Goal: Task Accomplishment & Management: Complete application form

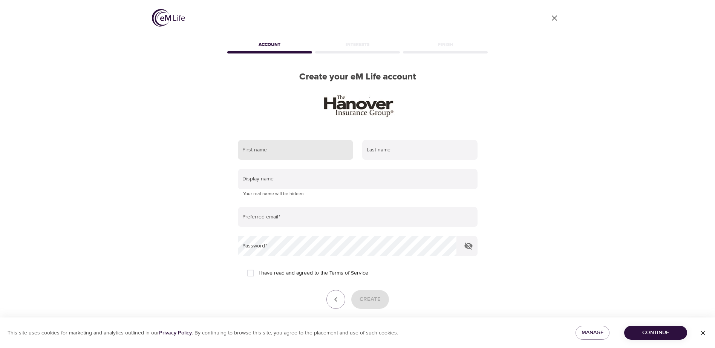
click at [304, 153] on input "text" at bounding box center [295, 150] width 115 height 20
type input "[PERSON_NAME]"
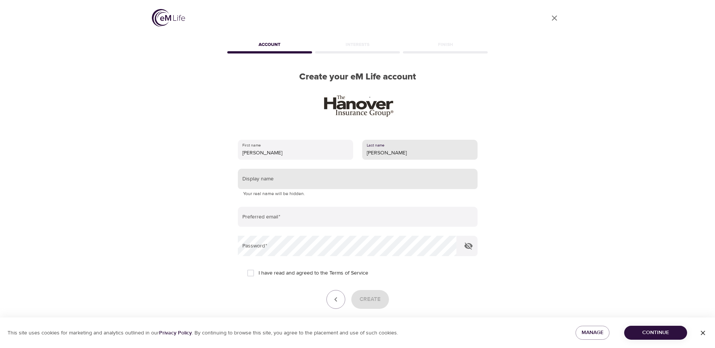
type input "[PERSON_NAME]"
click at [273, 182] on input "text" at bounding box center [358, 179] width 240 height 20
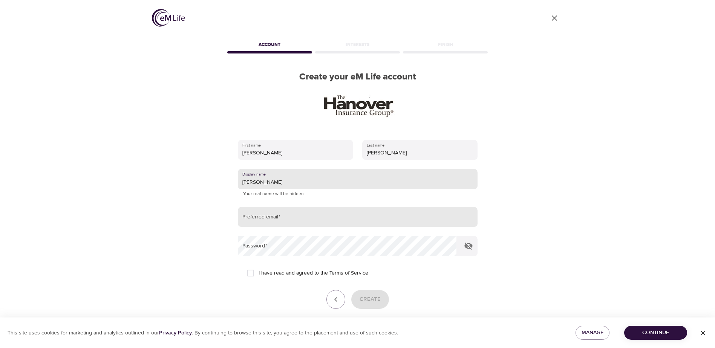
type input "[PERSON_NAME]"
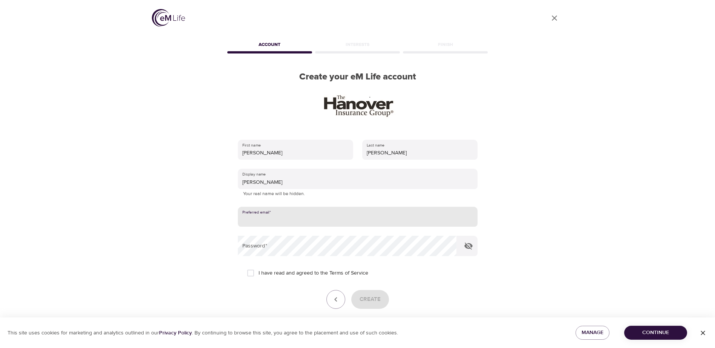
click at [265, 218] on input "email" at bounding box center [358, 217] width 240 height 20
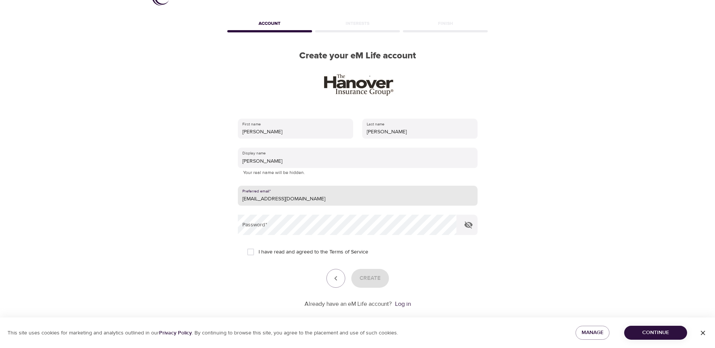
scroll to position [32, 0]
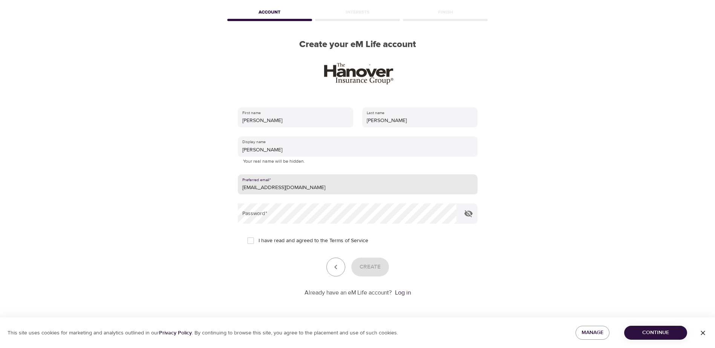
type input "[EMAIL_ADDRESS][DOMAIN_NAME]"
click at [253, 240] on input "I have read and agreed to the Terms of Service" at bounding box center [251, 241] width 16 height 16
checkbox input "true"
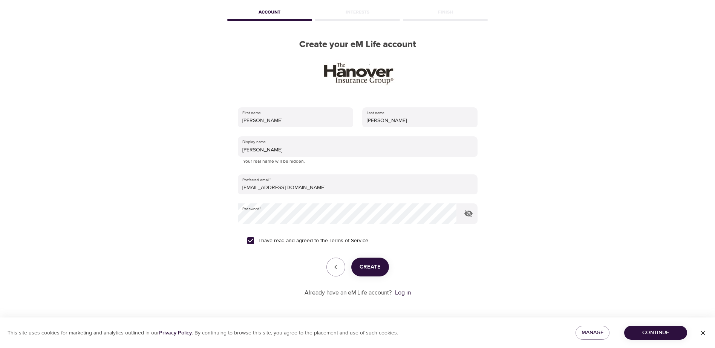
scroll to position [0, 0]
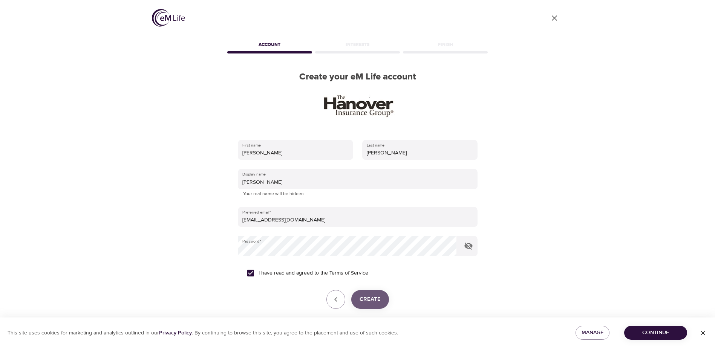
click at [380, 300] on span "Create" at bounding box center [370, 300] width 21 height 10
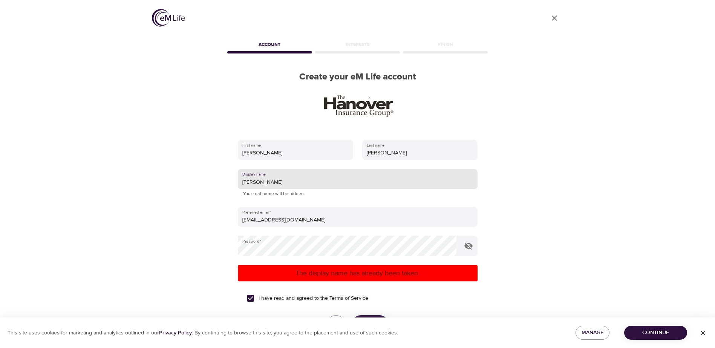
drag, startPoint x: 256, startPoint y: 181, endPoint x: 242, endPoint y: 186, distance: 14.8
click at [242, 186] on input "[PERSON_NAME]" at bounding box center [358, 179] width 240 height 20
click at [257, 180] on input "[PERSON_NAME]" at bounding box center [358, 179] width 240 height 20
drag, startPoint x: 258, startPoint y: 181, endPoint x: 229, endPoint y: 182, distance: 29.1
click at [229, 182] on div "First name [PERSON_NAME] Last name [PERSON_NAME] Display name [PERSON_NAME] You…" at bounding box center [358, 247] width 264 height 239
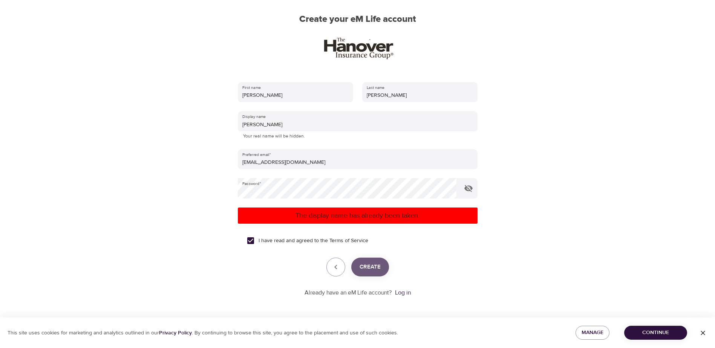
click at [368, 265] on span "Create" at bounding box center [370, 267] width 21 height 10
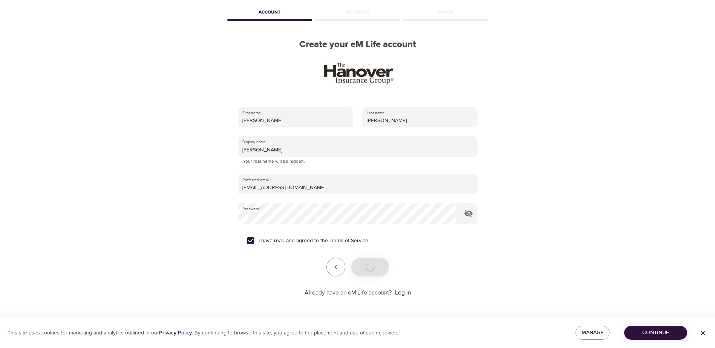
scroll to position [58, 0]
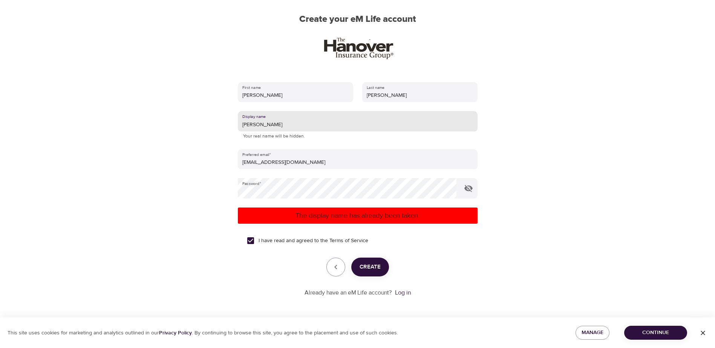
click at [270, 126] on input "[PERSON_NAME]" at bounding box center [358, 121] width 240 height 20
type input "L"
type input "O"
click at [251, 124] on input "text" at bounding box center [358, 121] width 240 height 20
click at [378, 264] on span "Create" at bounding box center [370, 267] width 21 height 10
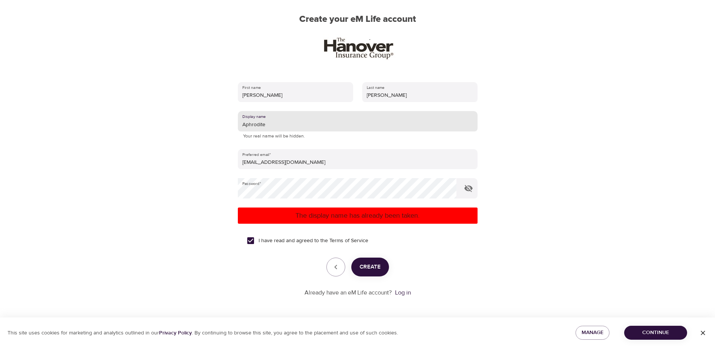
drag, startPoint x: 265, startPoint y: 123, endPoint x: 233, endPoint y: 124, distance: 32.8
click at [233, 124] on div "First name [PERSON_NAME] Last name [PERSON_NAME] Display name Aphrodite Your re…" at bounding box center [358, 189] width 264 height 239
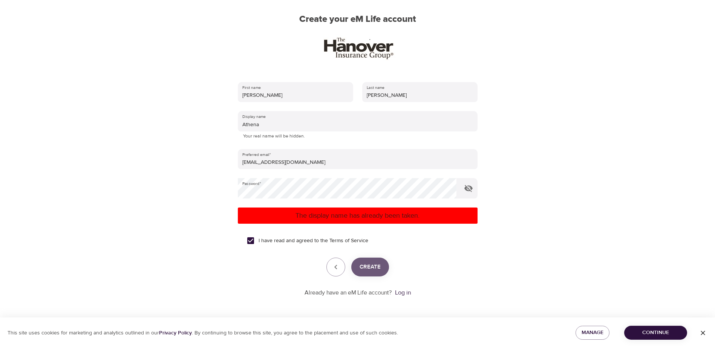
click at [370, 263] on span "Create" at bounding box center [370, 267] width 21 height 10
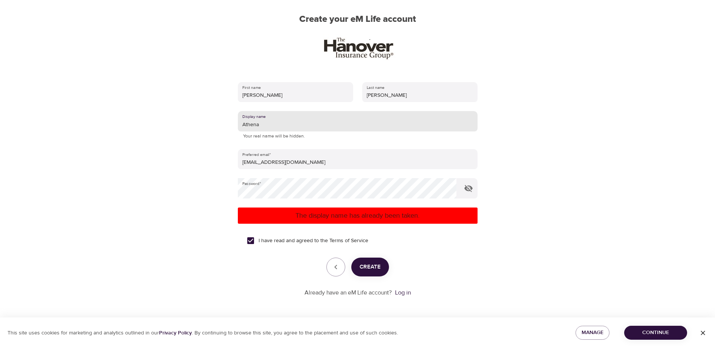
drag, startPoint x: 239, startPoint y: 123, endPoint x: 230, endPoint y: 124, distance: 8.7
click at [230, 124] on div "First name [PERSON_NAME] Last name [PERSON_NAME] Display name [PERSON_NAME] You…" at bounding box center [358, 189] width 264 height 239
type input "Luna23"
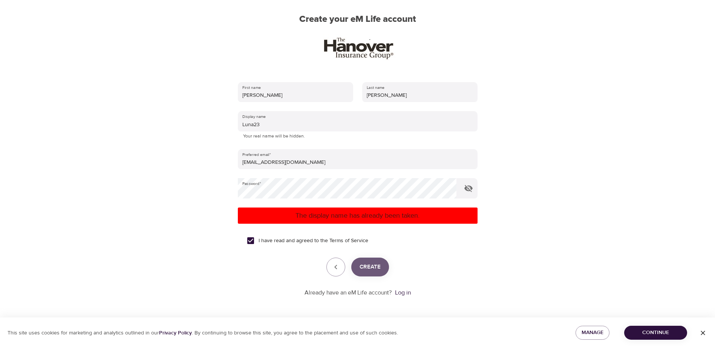
click at [379, 267] on span "Create" at bounding box center [370, 267] width 21 height 10
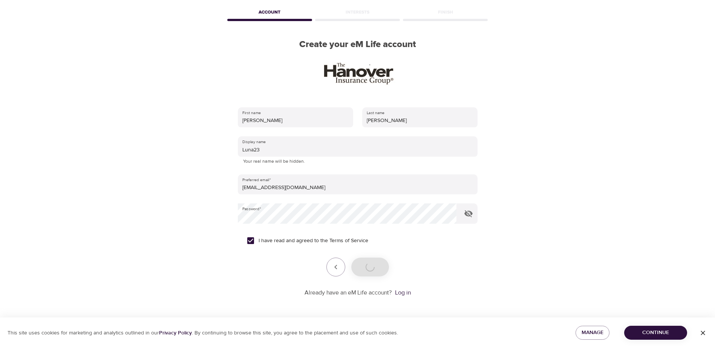
scroll to position [32, 0]
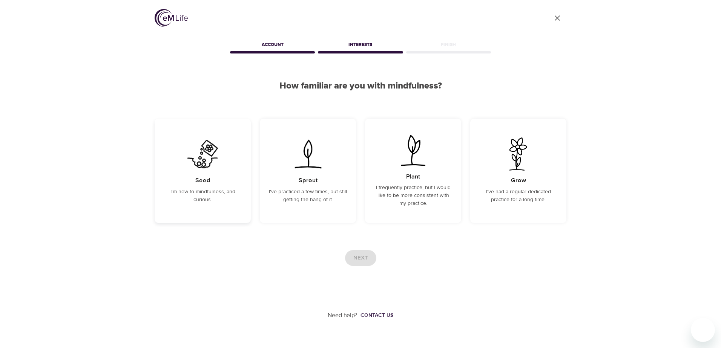
click at [228, 185] on div "Seed I'm new to mindfulness, and curious." at bounding box center [203, 171] width 96 height 104
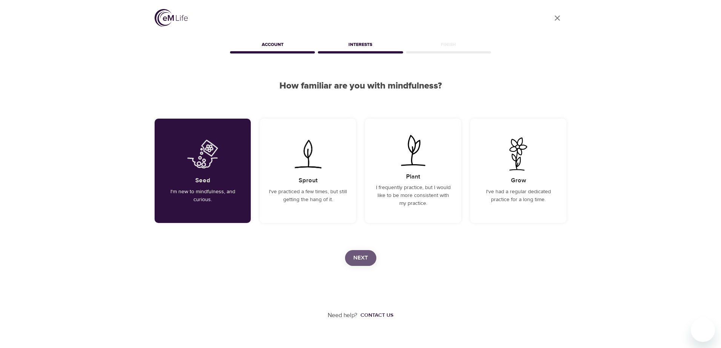
click at [361, 260] on span "Next" at bounding box center [360, 258] width 15 height 10
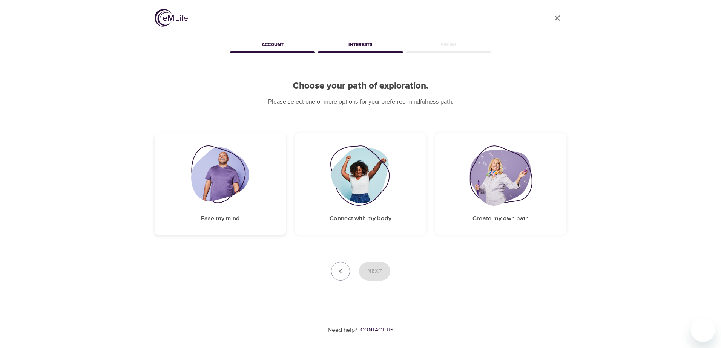
click at [259, 215] on div "Ease my mind" at bounding box center [220, 183] width 131 height 101
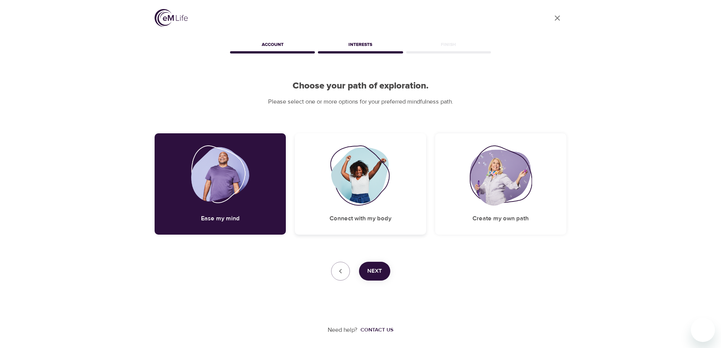
click at [326, 212] on div "Connect with my body" at bounding box center [360, 183] width 131 height 101
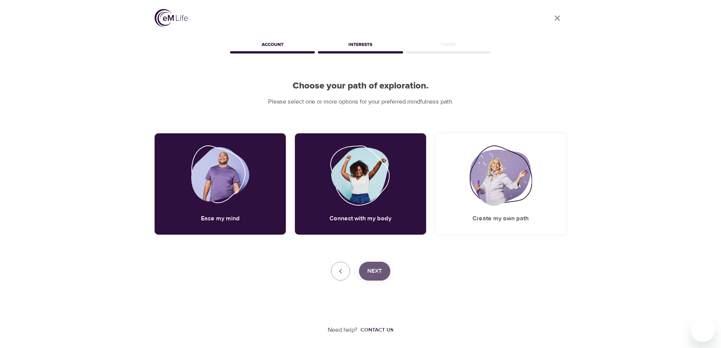
click at [377, 273] on span "Next" at bounding box center [374, 272] width 15 height 10
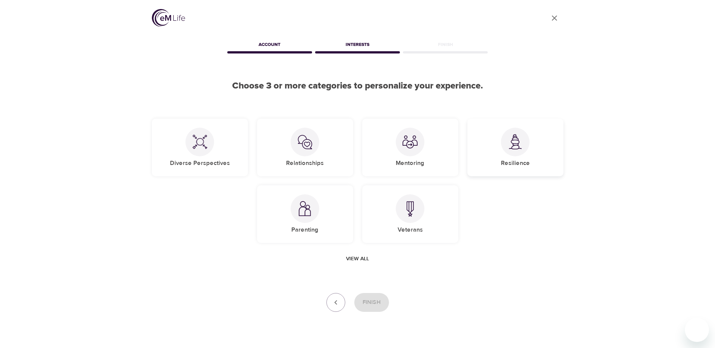
click at [487, 164] on div "Resilience" at bounding box center [516, 148] width 96 height 58
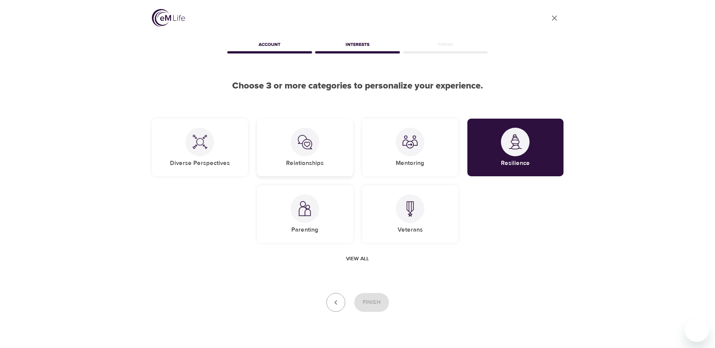
click at [339, 166] on div "Relationships" at bounding box center [305, 148] width 96 height 58
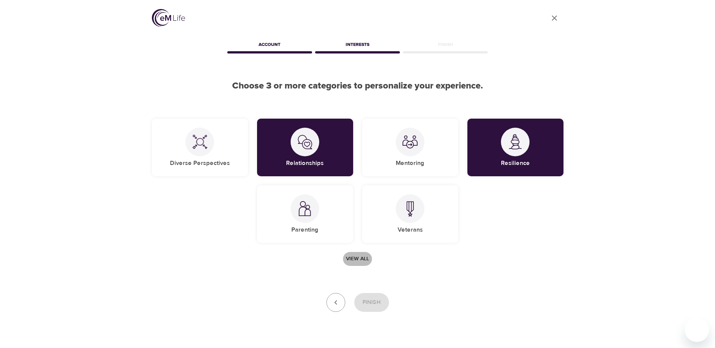
click at [354, 259] on span "View all" at bounding box center [357, 259] width 23 height 9
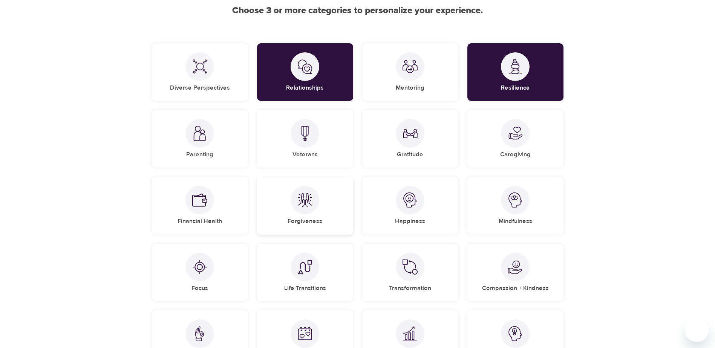
scroll to position [113, 0]
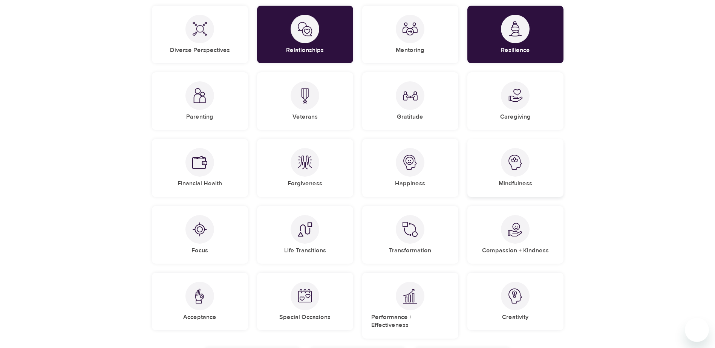
click at [482, 181] on div "Mindfulness" at bounding box center [516, 168] width 96 height 58
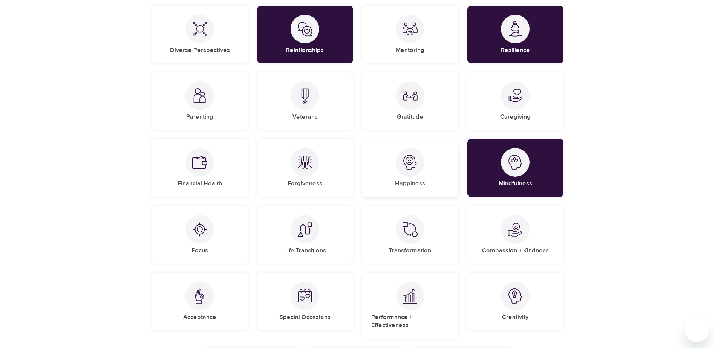
click at [437, 189] on div "Happiness" at bounding box center [410, 168] width 96 height 58
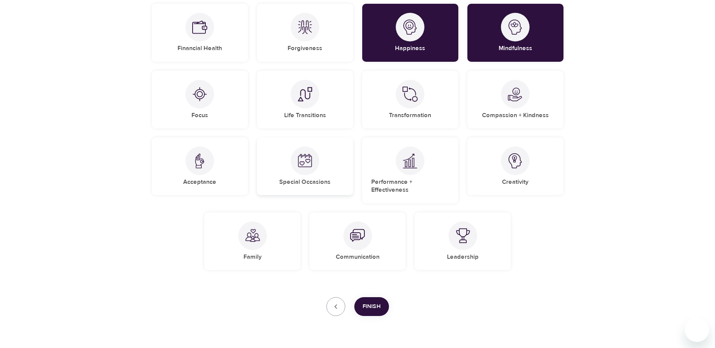
scroll to position [262, 0]
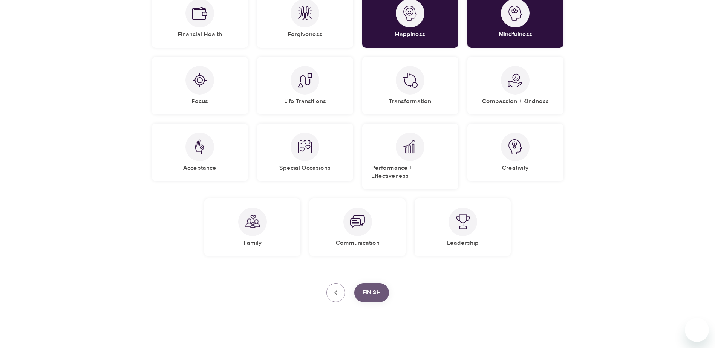
click at [362, 287] on button "Finish" at bounding box center [371, 293] width 35 height 19
